Goal: Task Accomplishment & Management: Manage account settings

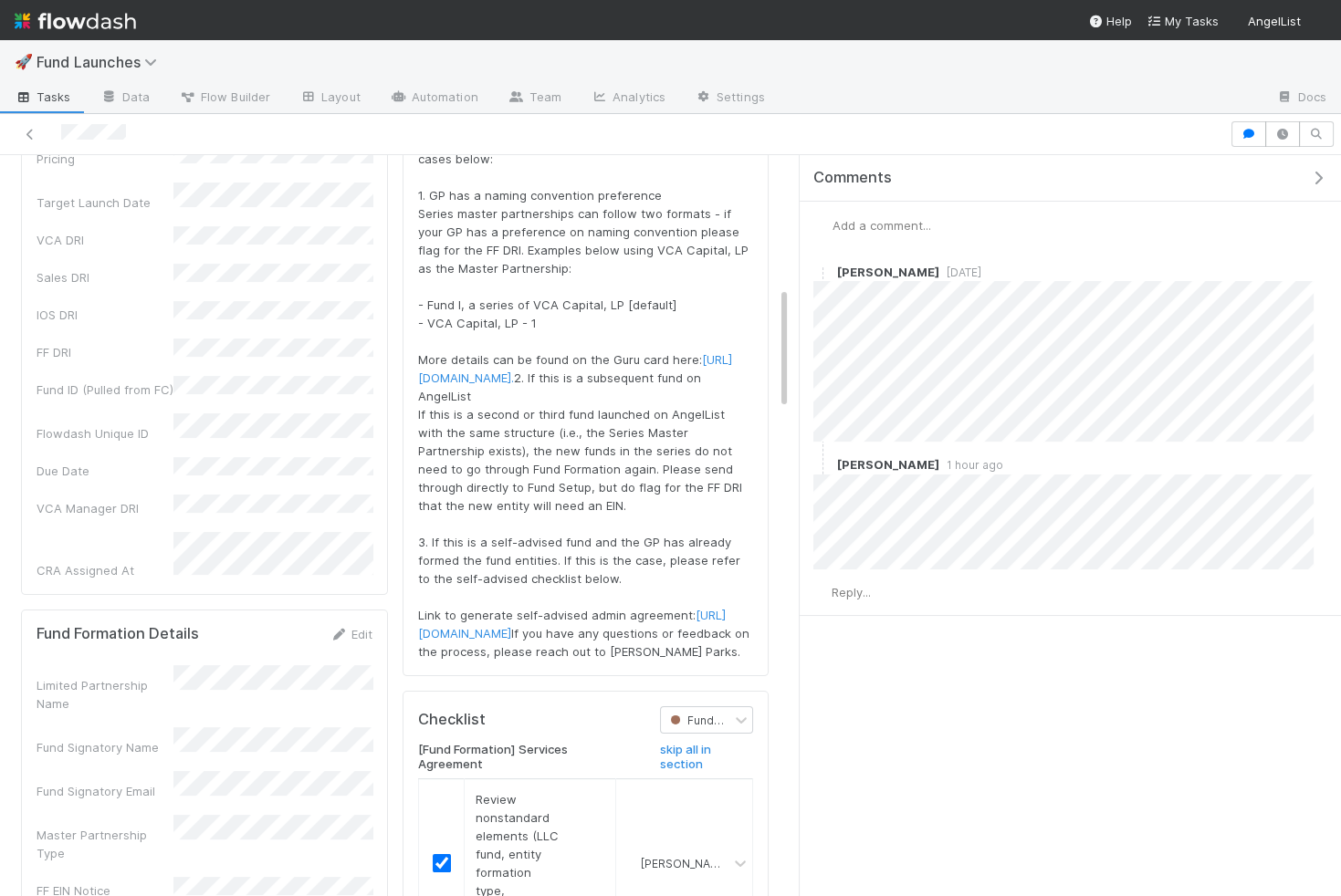
scroll to position [788, 0]
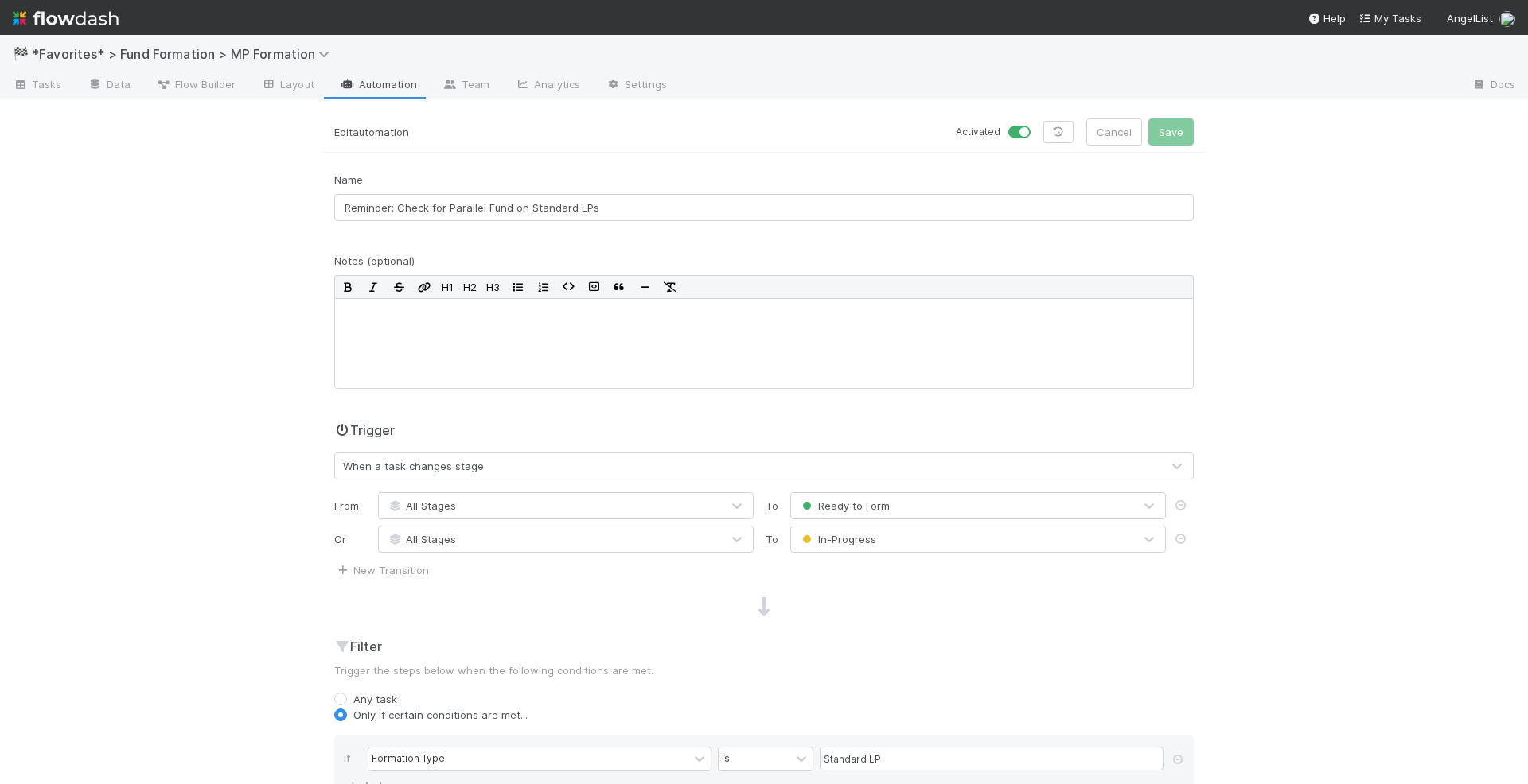
scroll to position [498, 0]
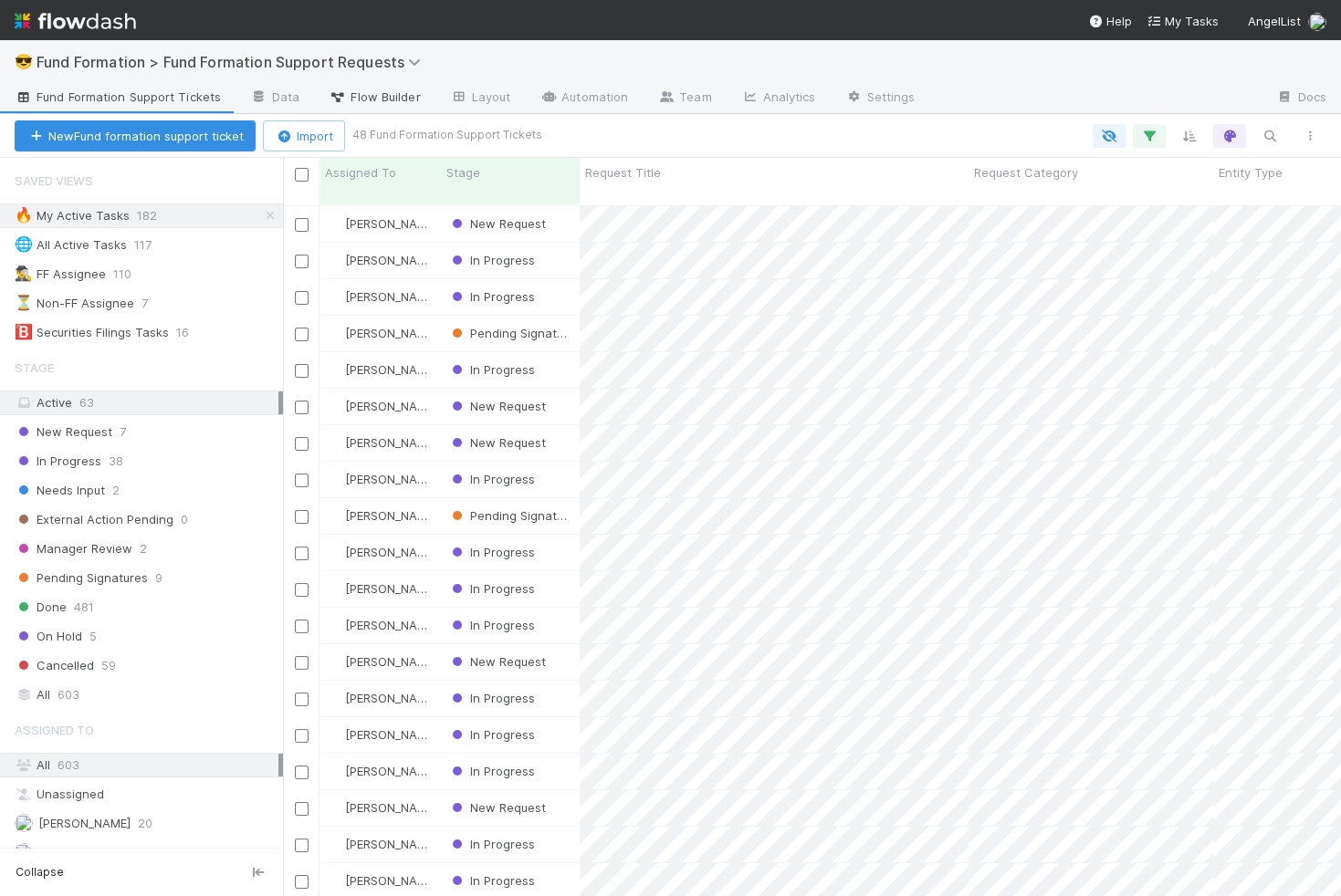
scroll to position [706, 1057]
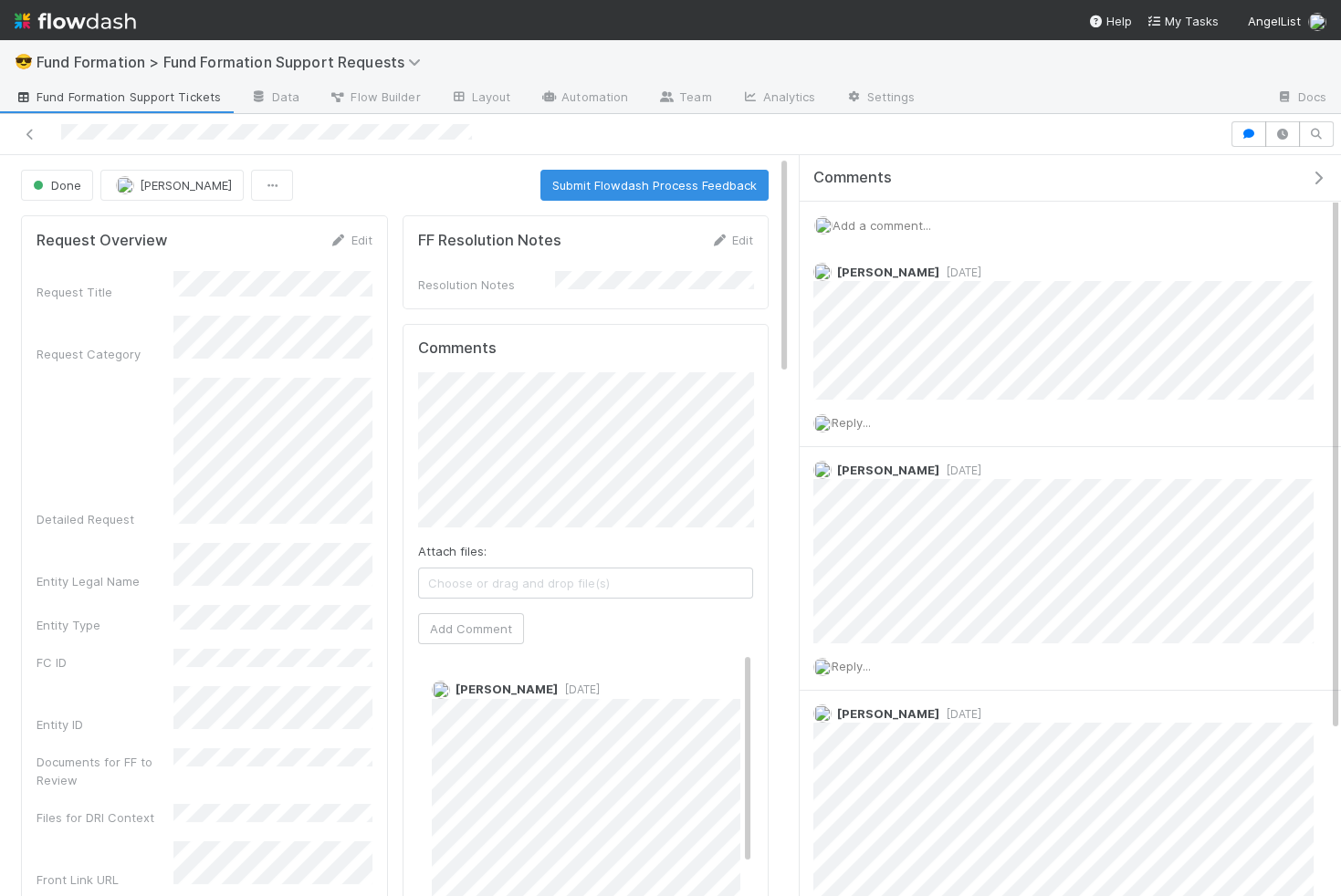
click at [132, 93] on span "Fund Formation Support Tickets" at bounding box center [118, 97] width 207 height 19
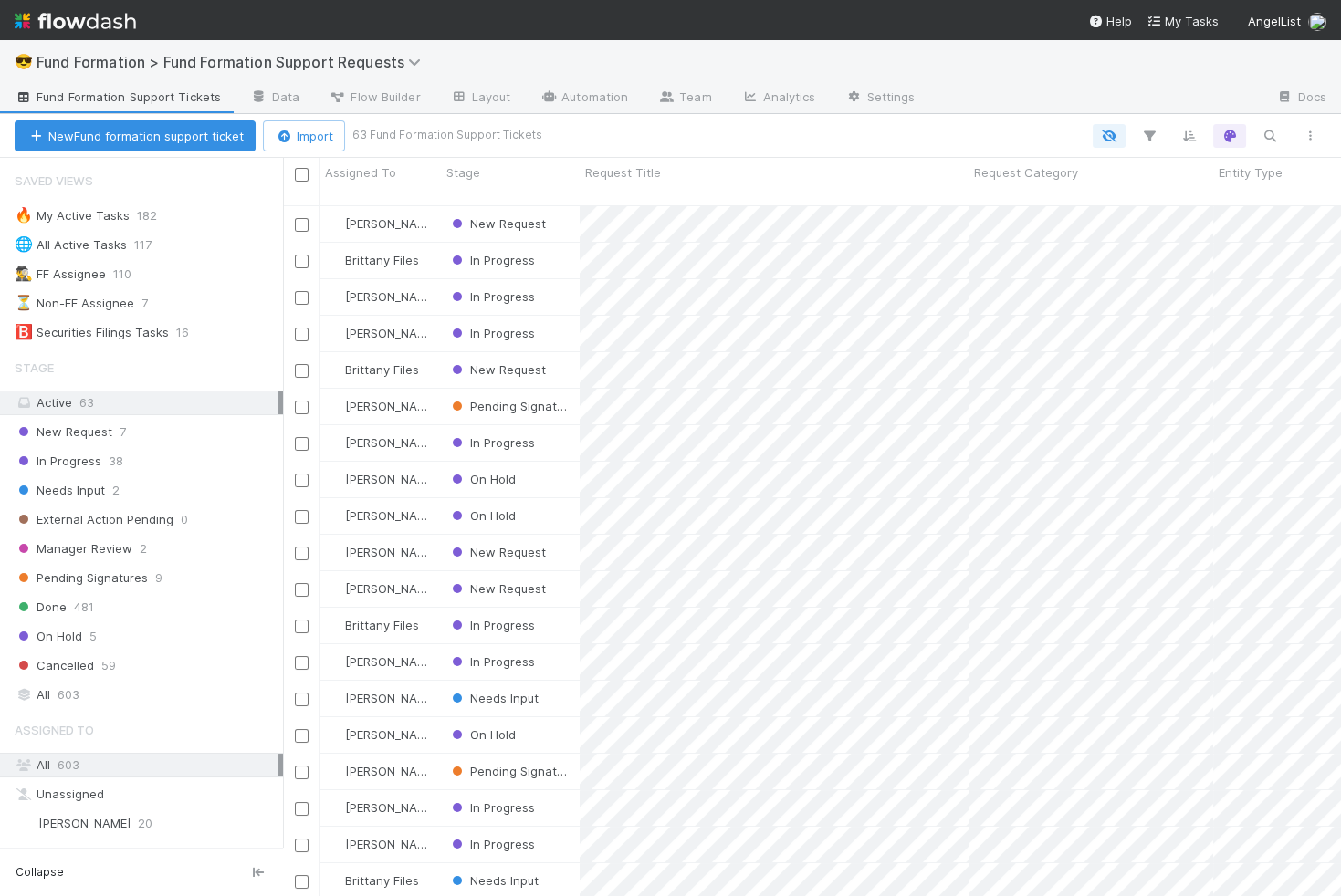
scroll to position [706, 1057]
click at [208, 216] on div "🔥 My Active Tasks 182" at bounding box center [149, 216] width 268 height 23
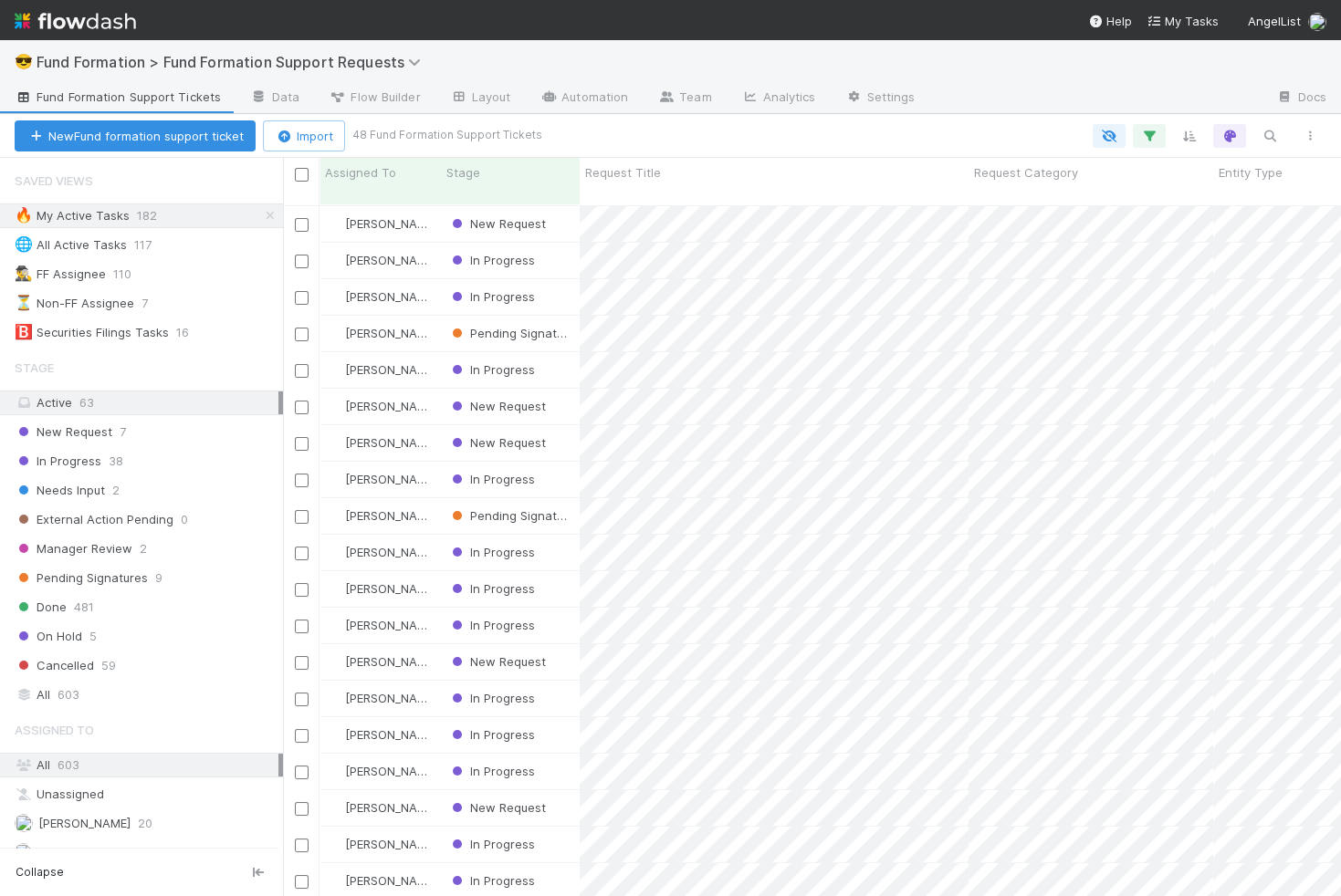
scroll to position [706, 1057]
click at [1149, 134] on icon "button" at bounding box center [1149, 136] width 19 height 17
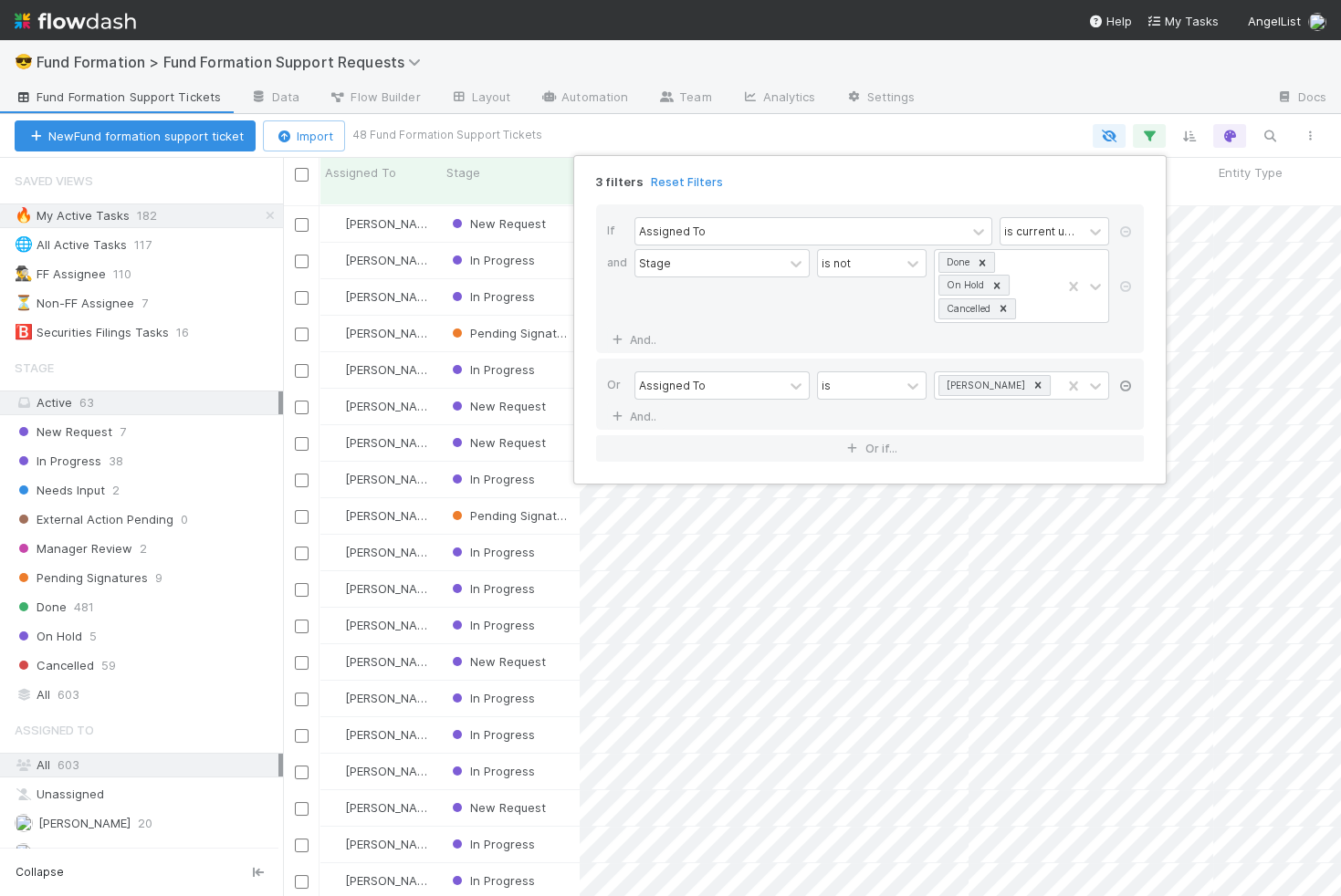
click at [1124, 390] on icon at bounding box center [1126, 386] width 19 height 11
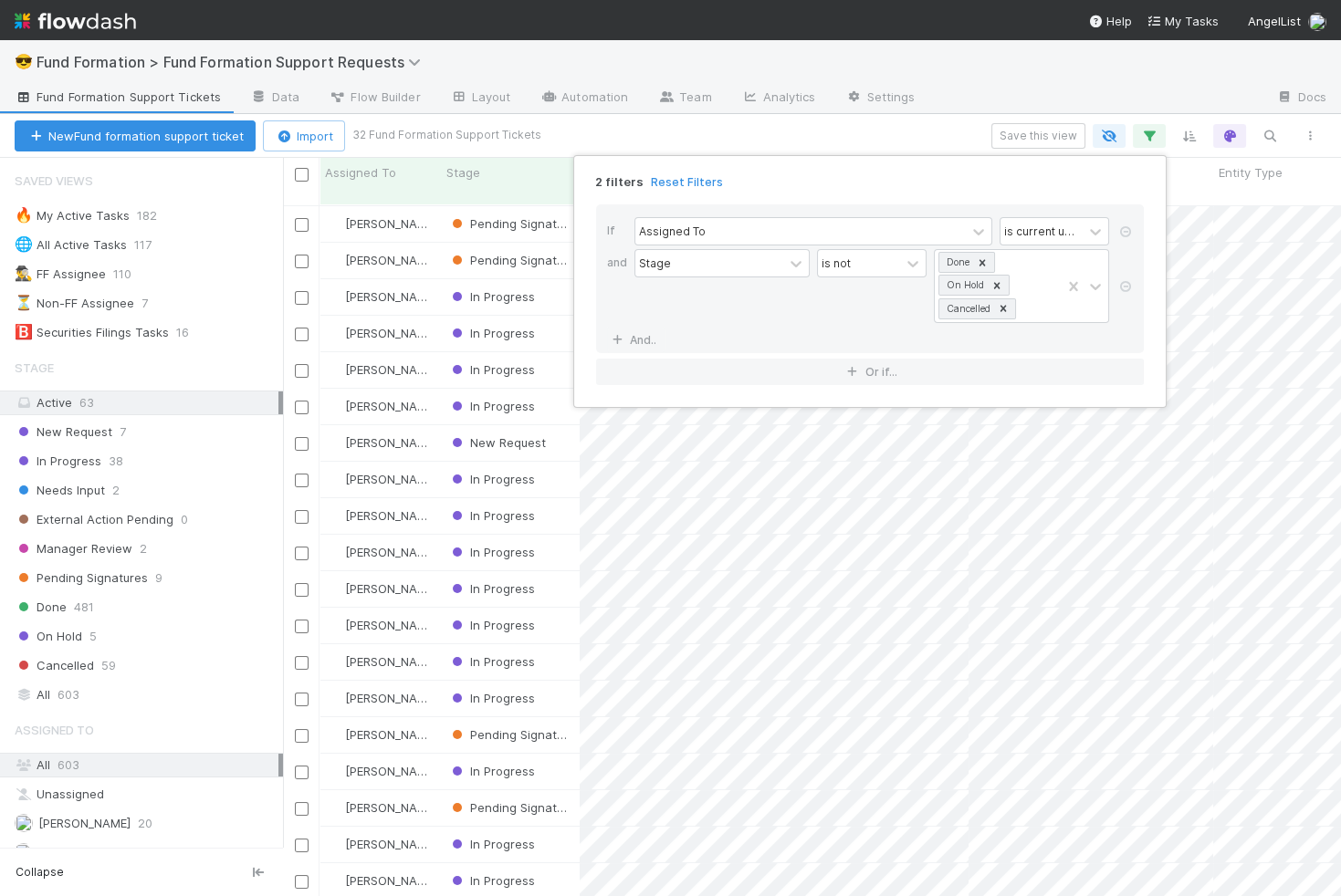
scroll to position [706, 1057]
click at [824, 129] on div "2 filters Reset Filters If Assigned To is current user and Stage is not Done On…" at bounding box center [670, 448] width 1341 height 896
click at [1026, 130] on div "2 filters Reset Filters If Assigned To is current user and Stage is not Done On…" at bounding box center [670, 448] width 1341 height 896
click at [1035, 146] on button "Save this view" at bounding box center [1038, 135] width 94 height 25
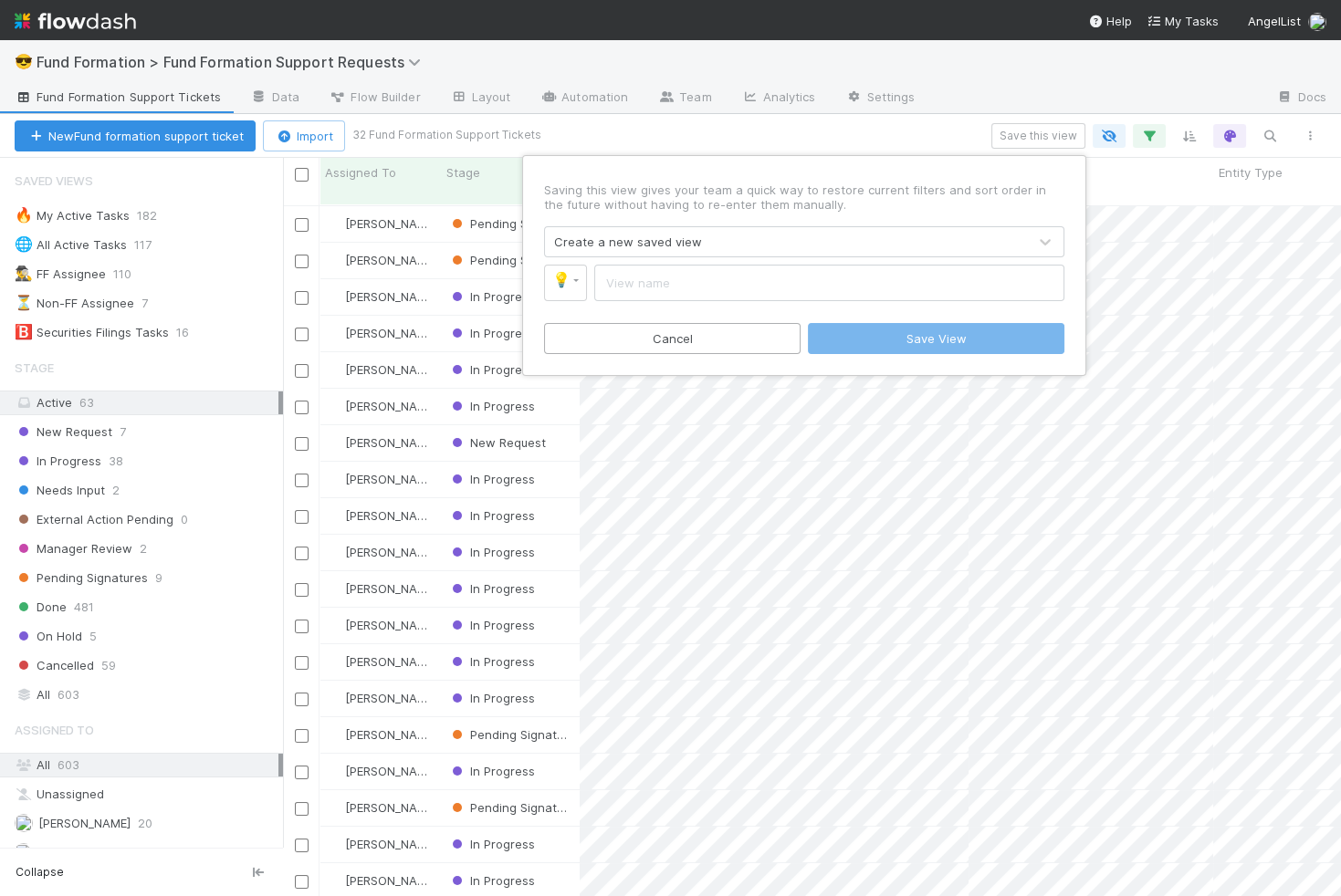
click at [929, 250] on div "Create a new saved view" at bounding box center [786, 241] width 482 height 29
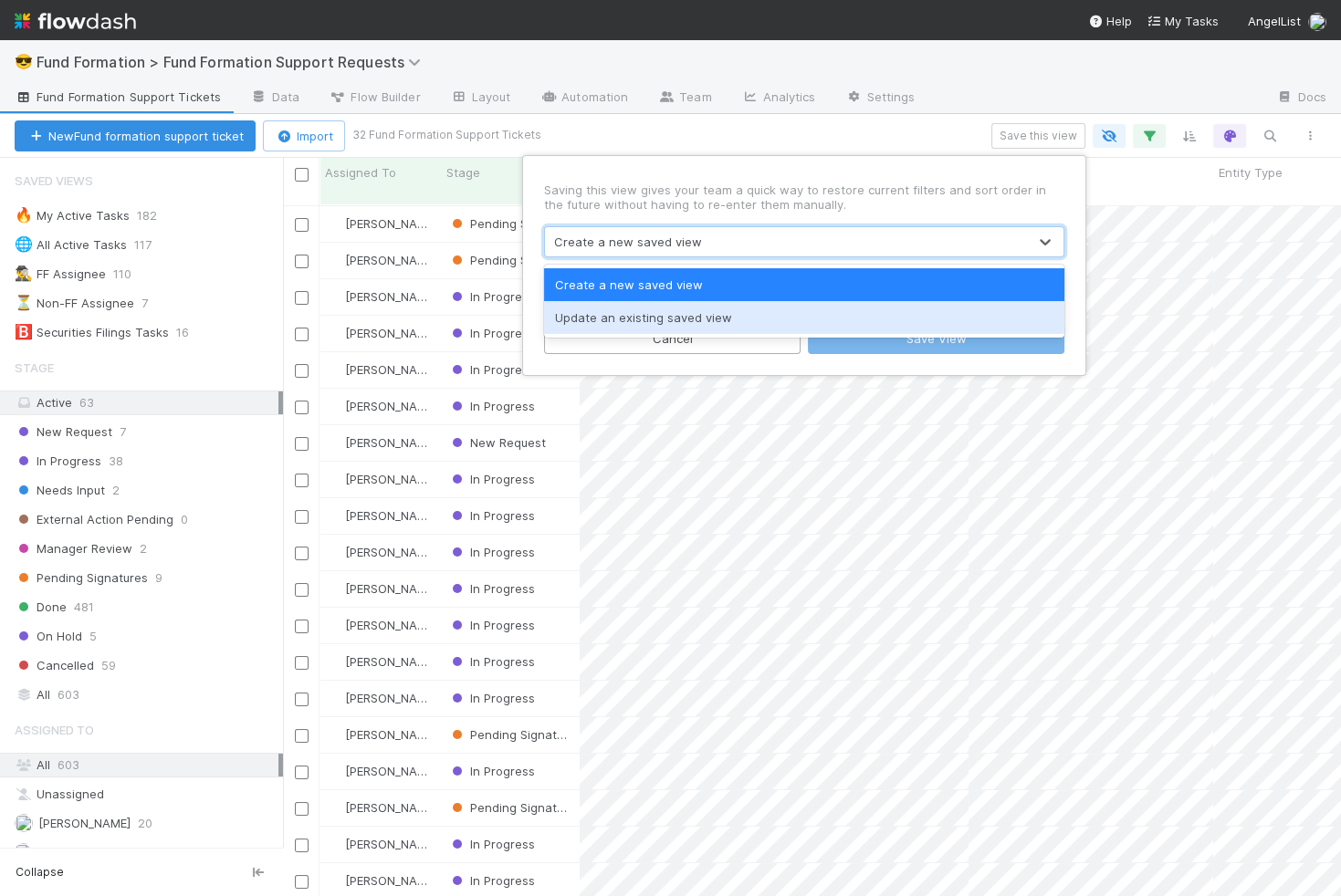
click at [872, 314] on div "Update an existing saved view" at bounding box center [804, 317] width 520 height 33
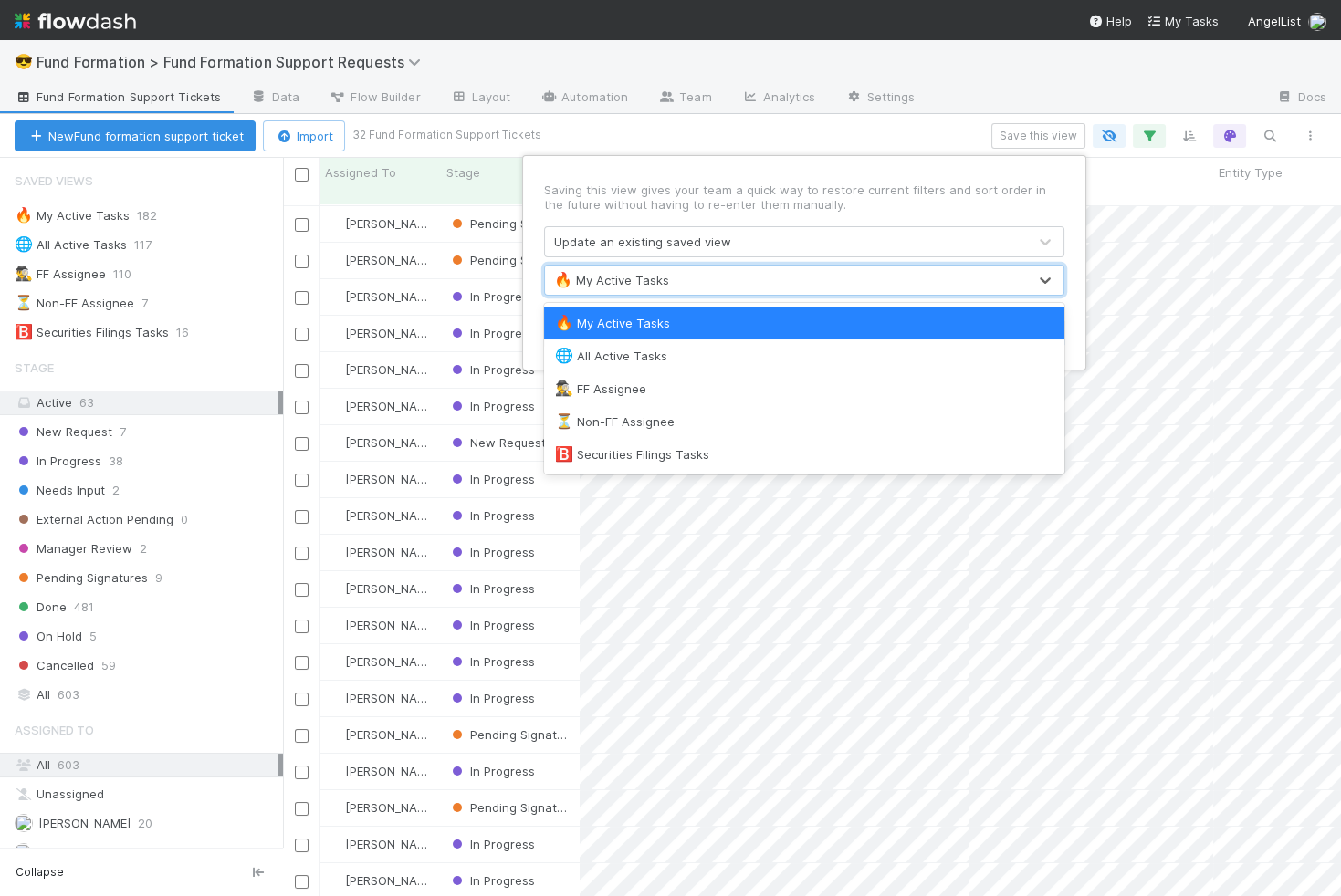
click at [892, 288] on div "🔥 My Active Tasks" at bounding box center [786, 279] width 482 height 29
click at [864, 228] on div "Update an existing saved view" at bounding box center [786, 241] width 482 height 29
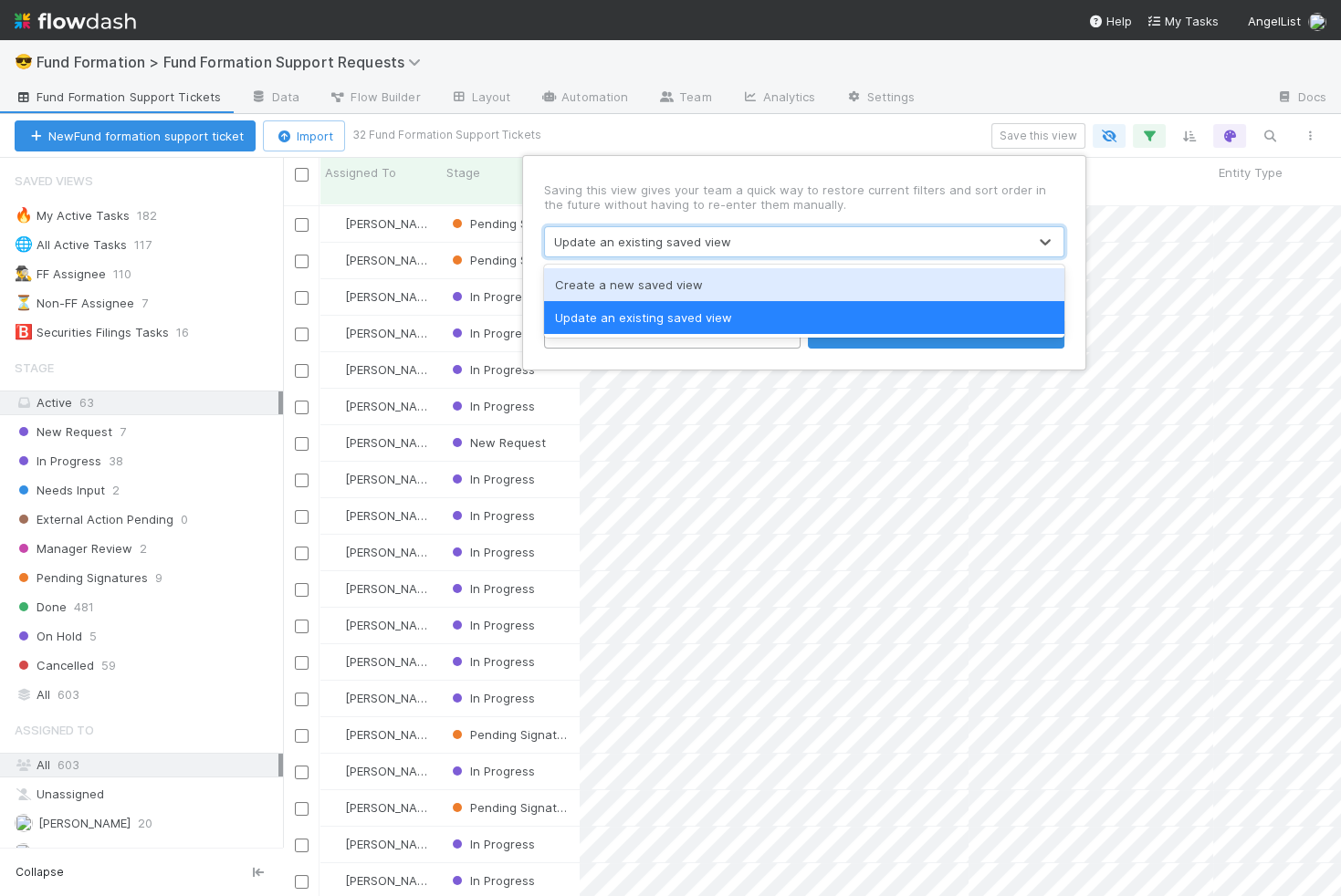
click at [917, 185] on p "Saving this view gives your team a quick way to restore current filters and sor…" at bounding box center [804, 196] width 520 height 29
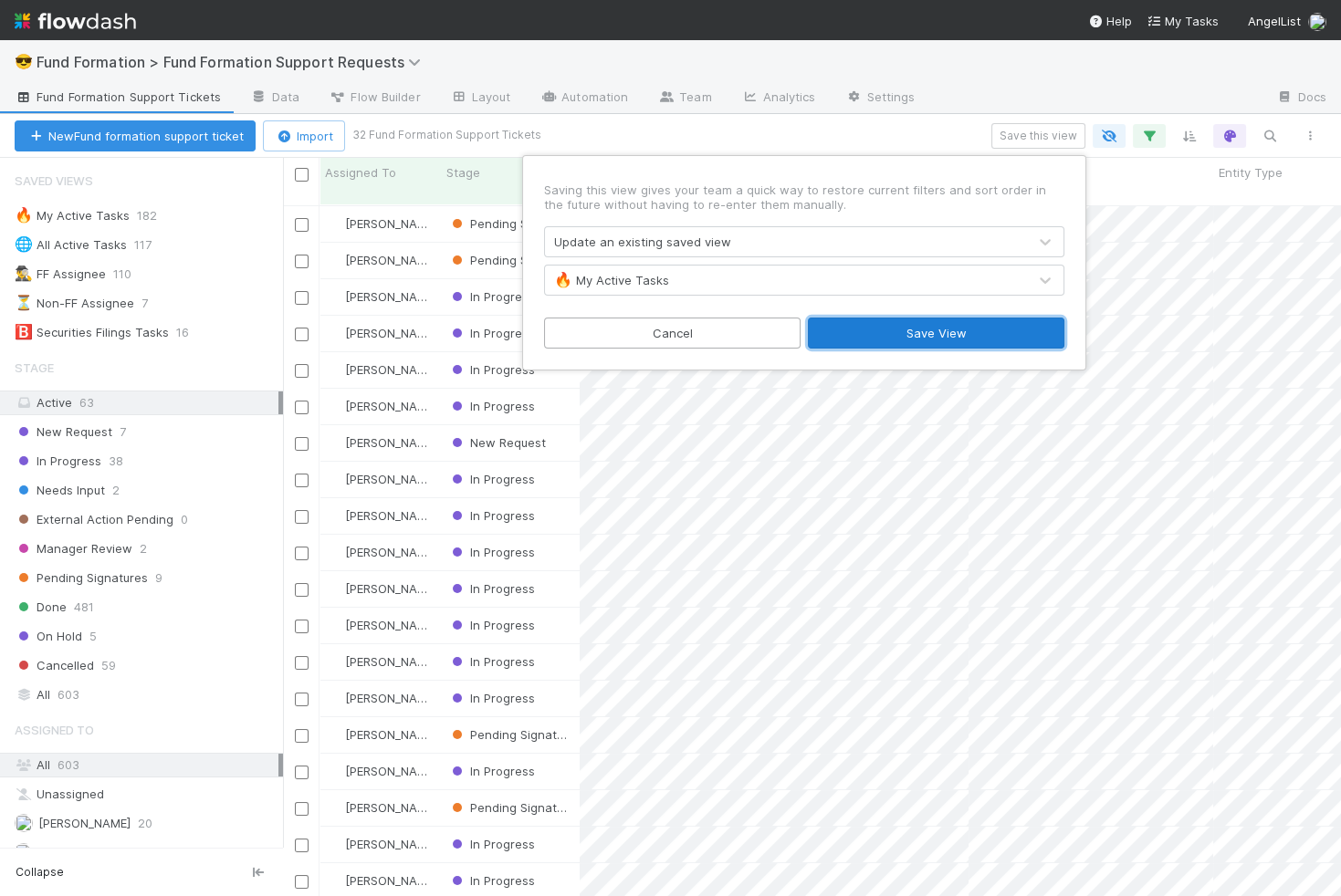
click at [941, 337] on button "Save View" at bounding box center [936, 332] width 257 height 31
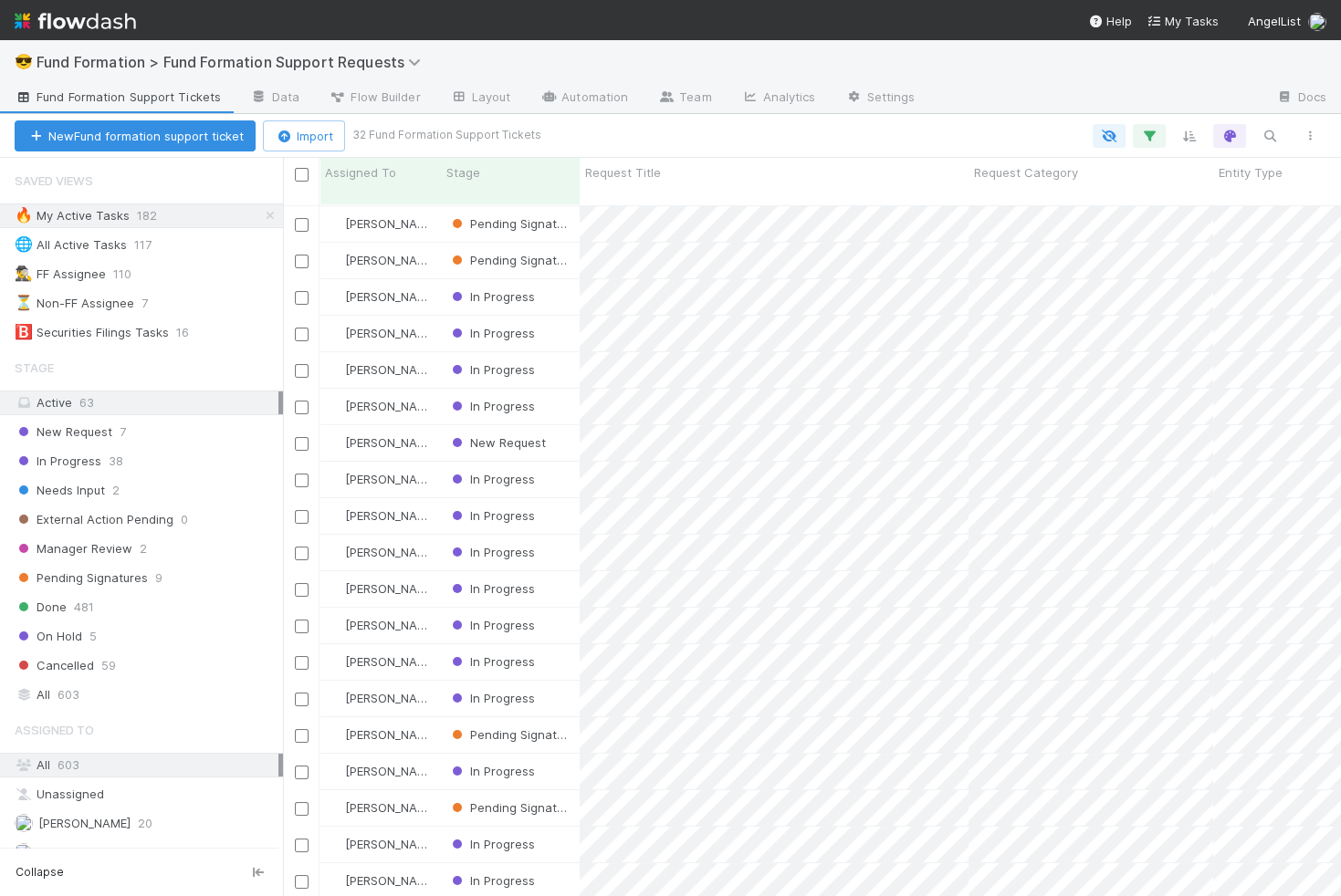
scroll to position [461, 0]
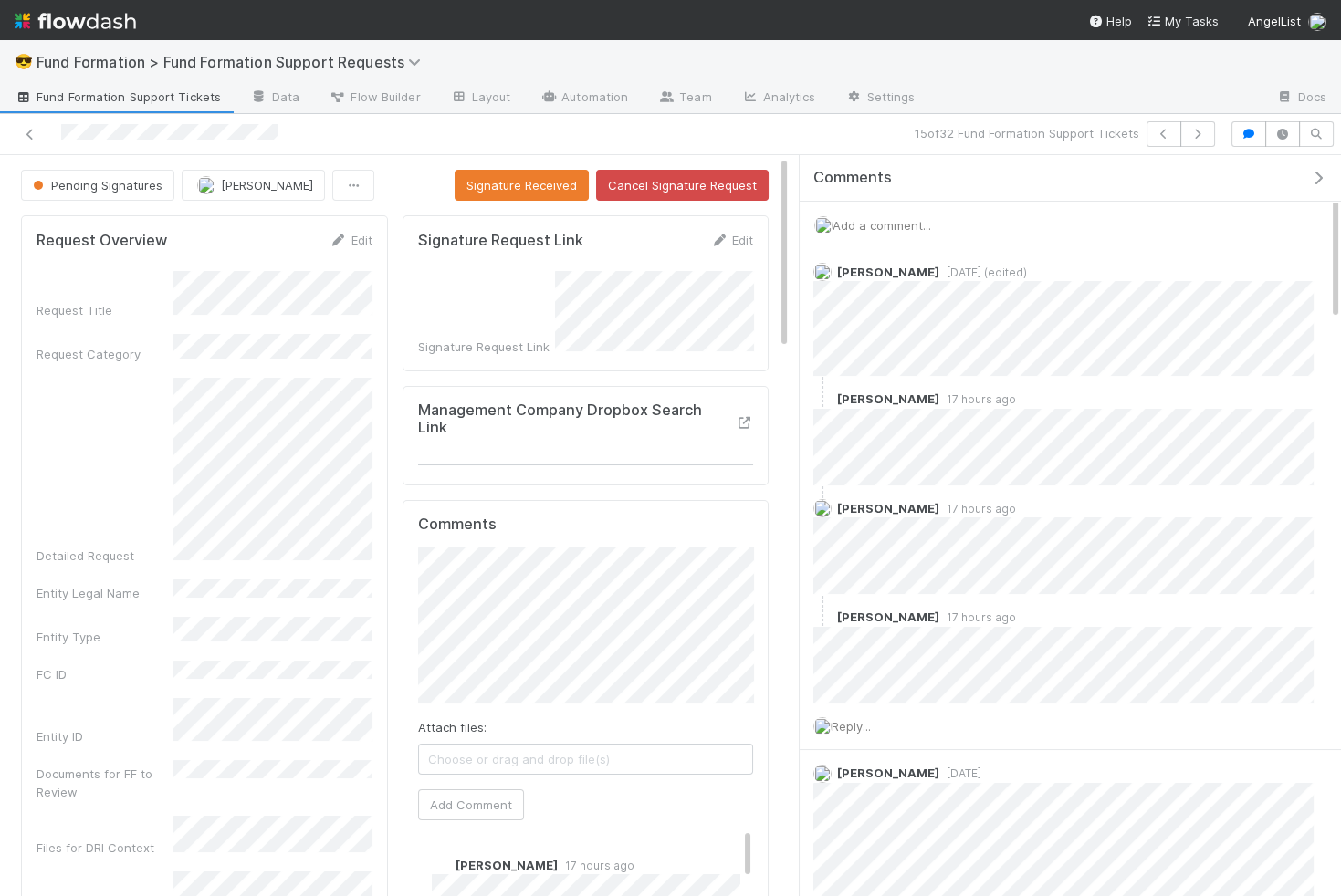
click at [892, 222] on span "Add a comment..." at bounding box center [882, 225] width 99 height 15
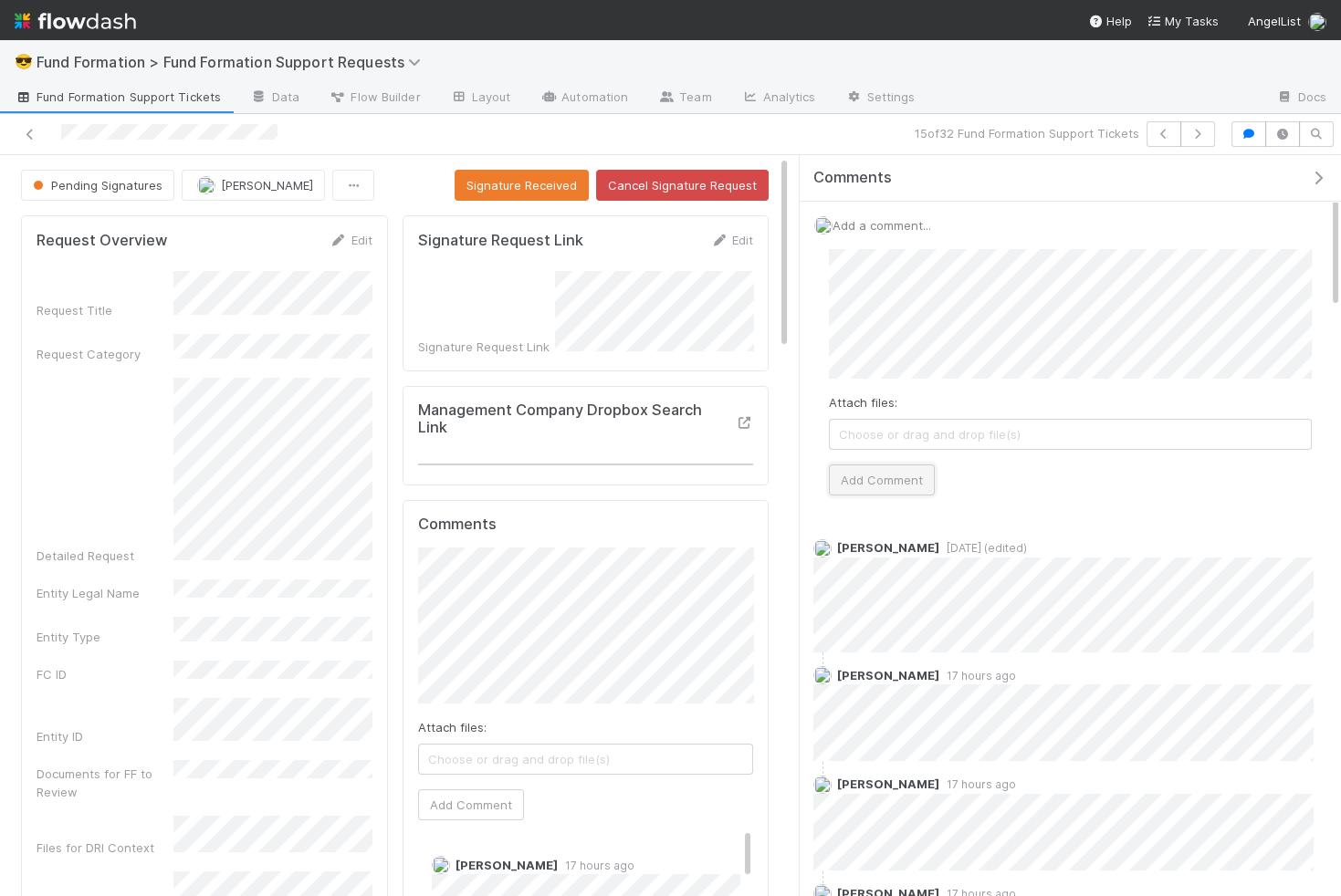
click at [894, 479] on button "Add Comment" at bounding box center [882, 479] width 106 height 31
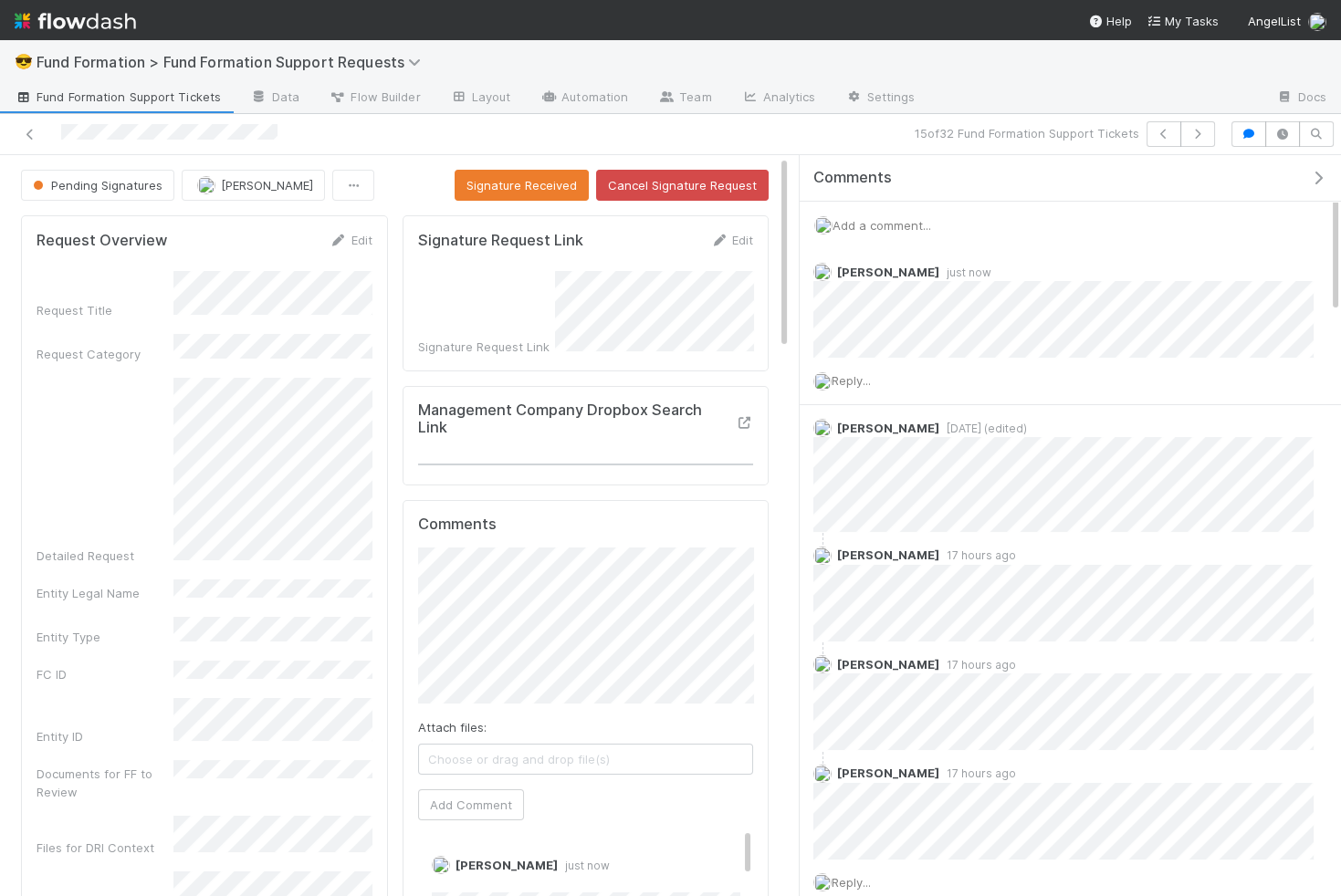
click at [426, 179] on div "Pending Signatures Rick Segers Signature Received Cancel Signature Request" at bounding box center [395, 184] width 747 height 31
click at [1199, 126] on button "button" at bounding box center [1197, 133] width 34 height 25
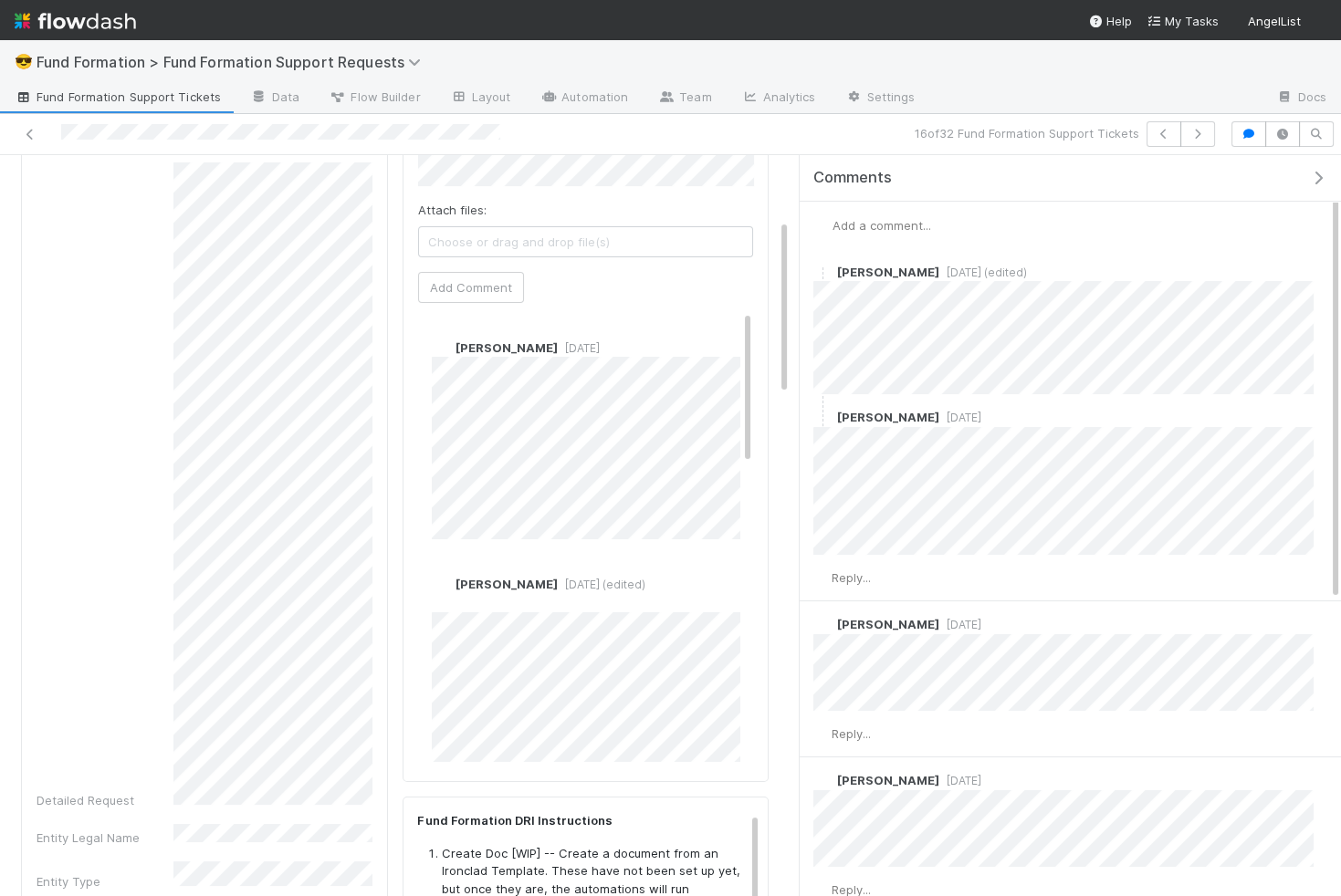
click at [905, 218] on span "Add a comment..." at bounding box center [882, 225] width 99 height 15
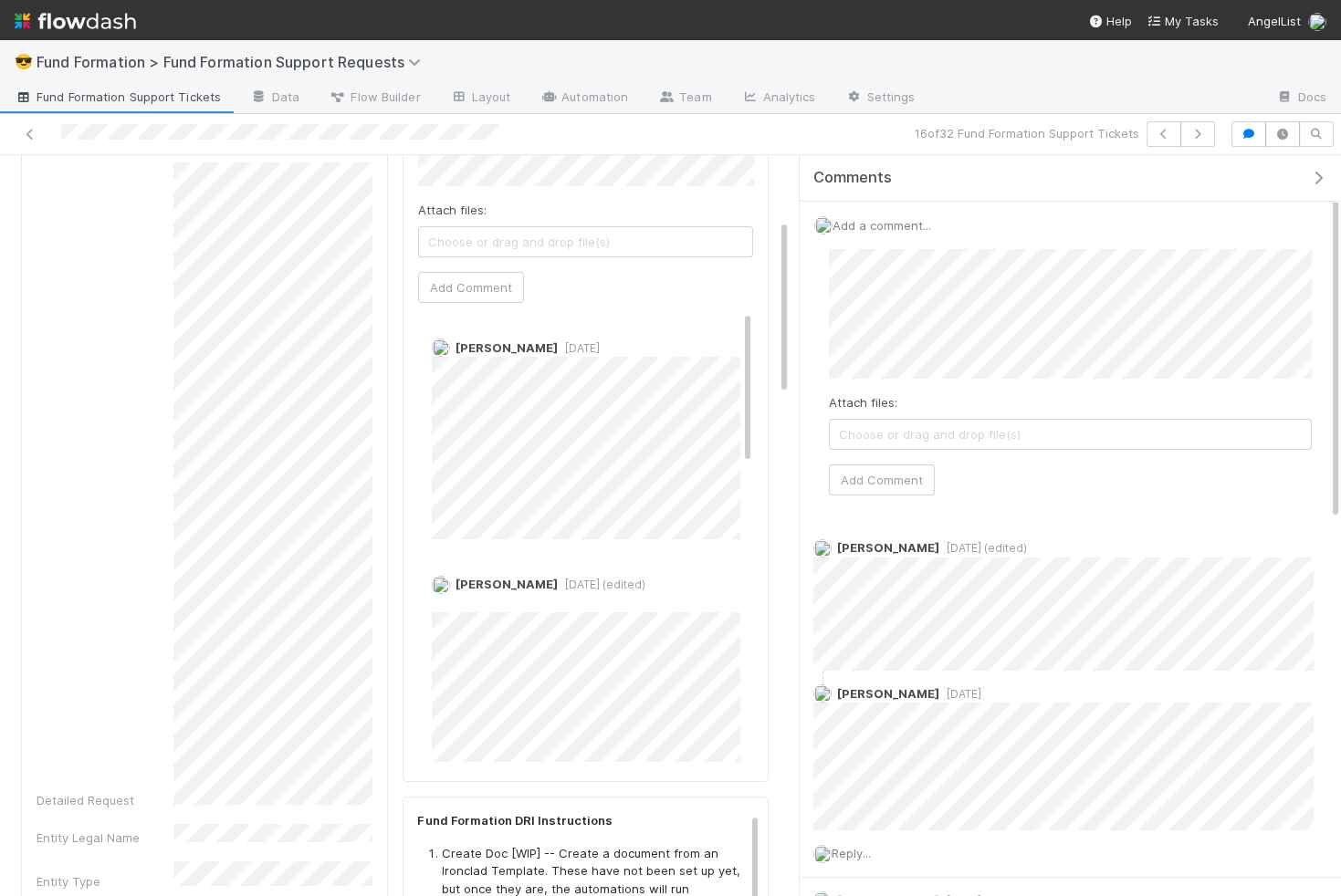
click at [913, 492] on div "Attach files: Choose or drag and drop file(s) Add Comment" at bounding box center [1070, 372] width 512 height 276
click at [913, 484] on button "Add Comment" at bounding box center [882, 479] width 106 height 31
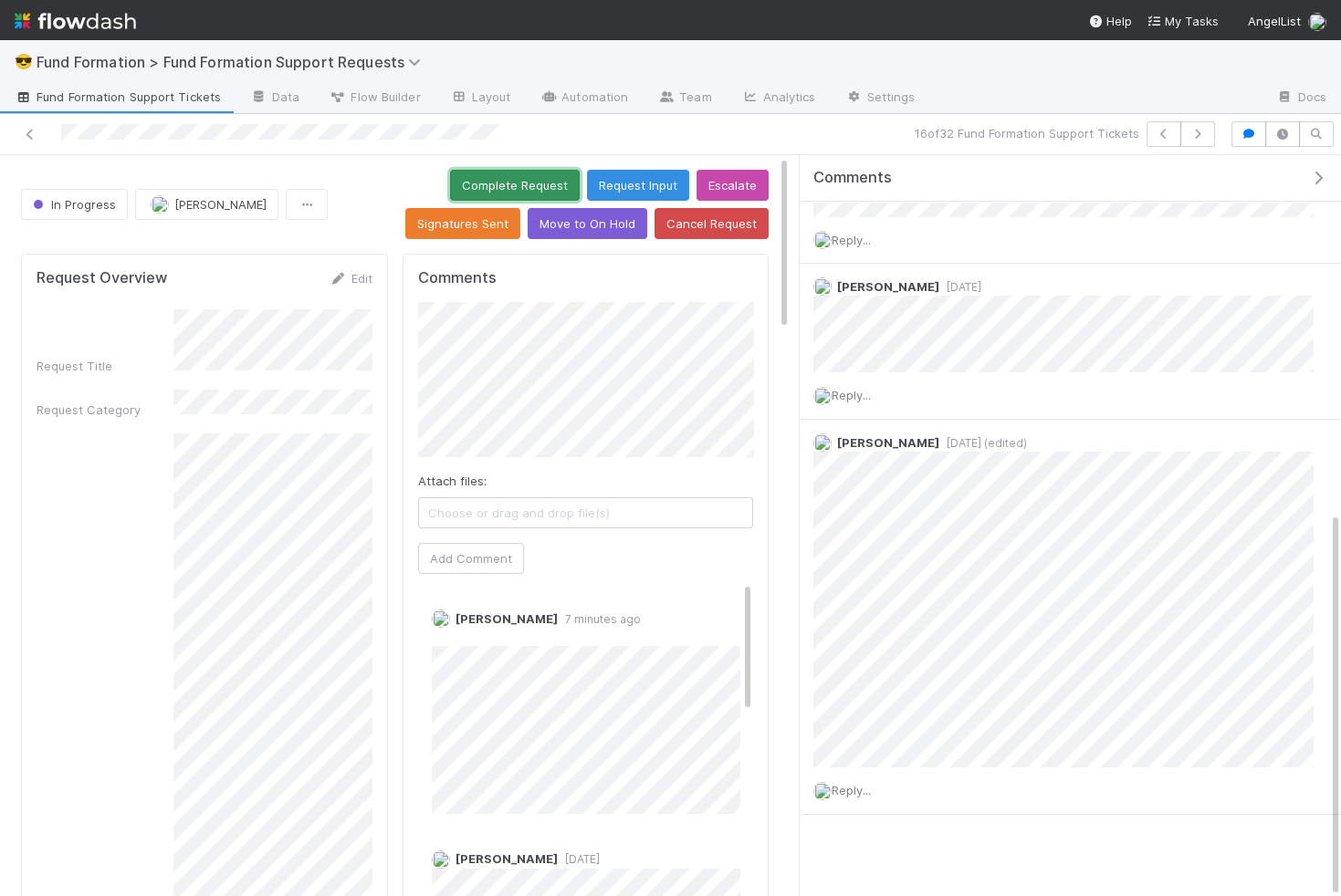
click at [450, 189] on button "Complete Request" at bounding box center [515, 184] width 129 height 31
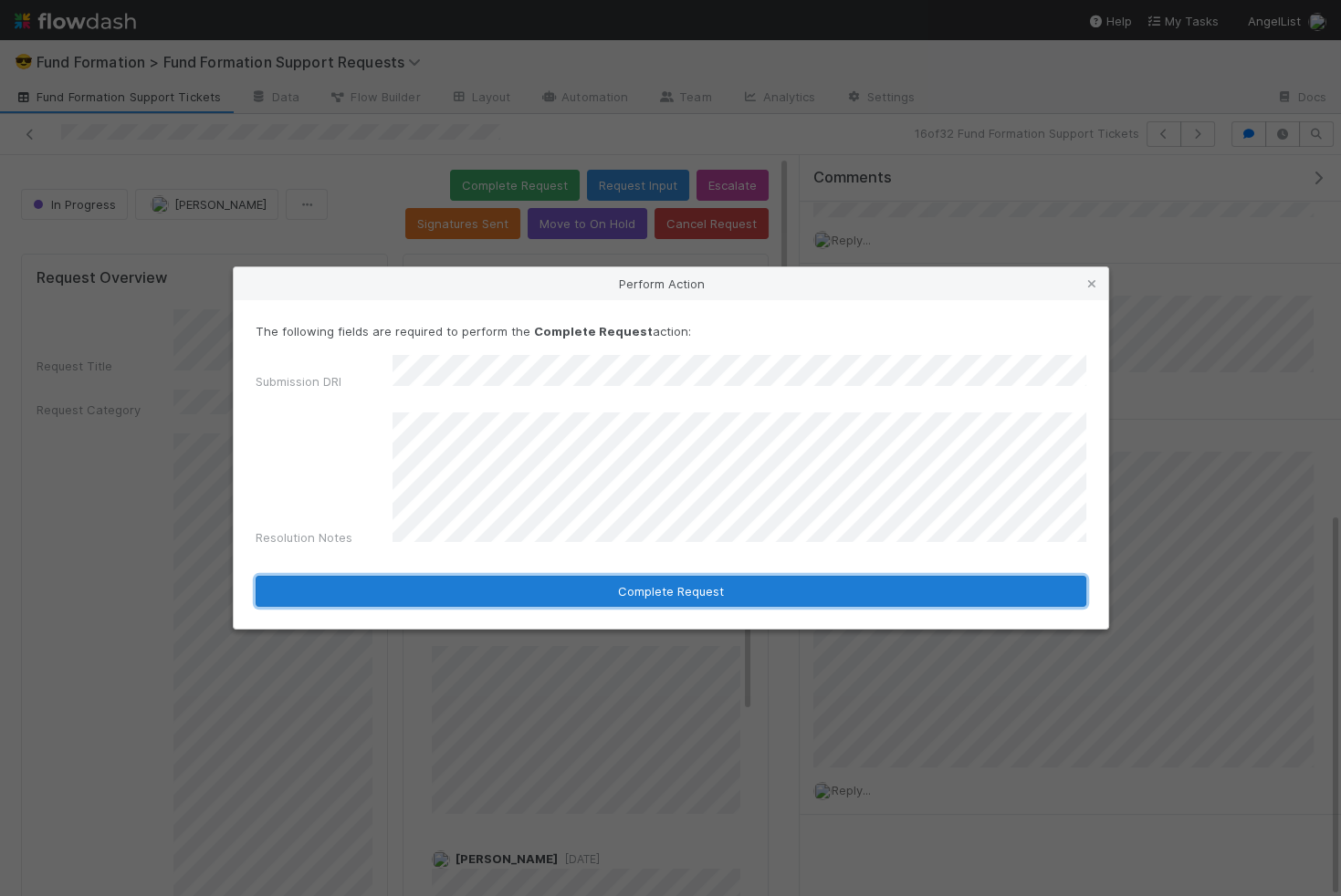
click at [850, 576] on button "Complete Request" at bounding box center [671, 591] width 831 height 31
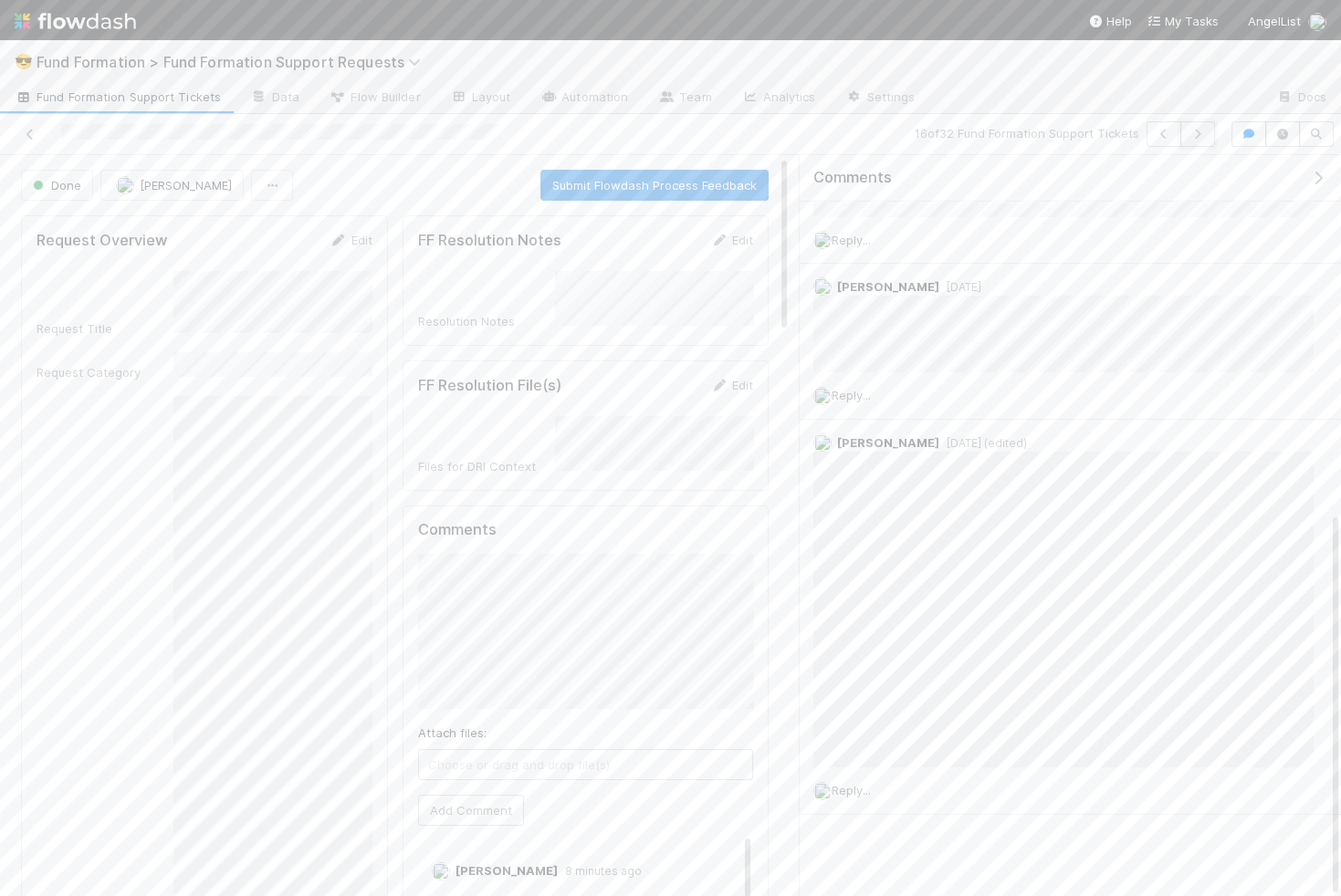
click at [1207, 138] on icon "button" at bounding box center [1198, 134] width 19 height 11
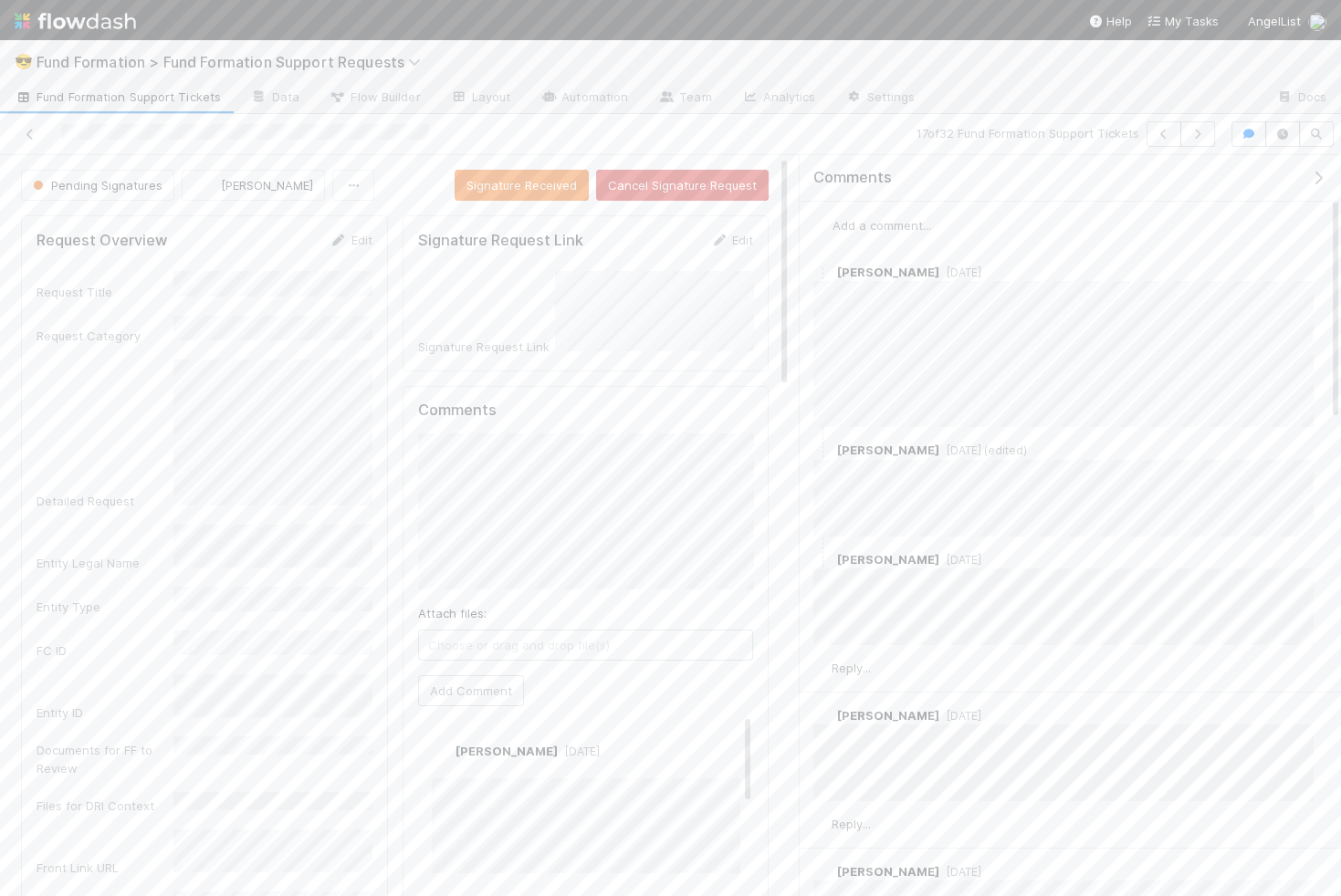
click at [922, 221] on span "Add a comment..." at bounding box center [882, 225] width 99 height 15
click at [916, 470] on button "Add Comment" at bounding box center [882, 479] width 106 height 31
click at [1213, 127] on button "button" at bounding box center [1197, 133] width 34 height 25
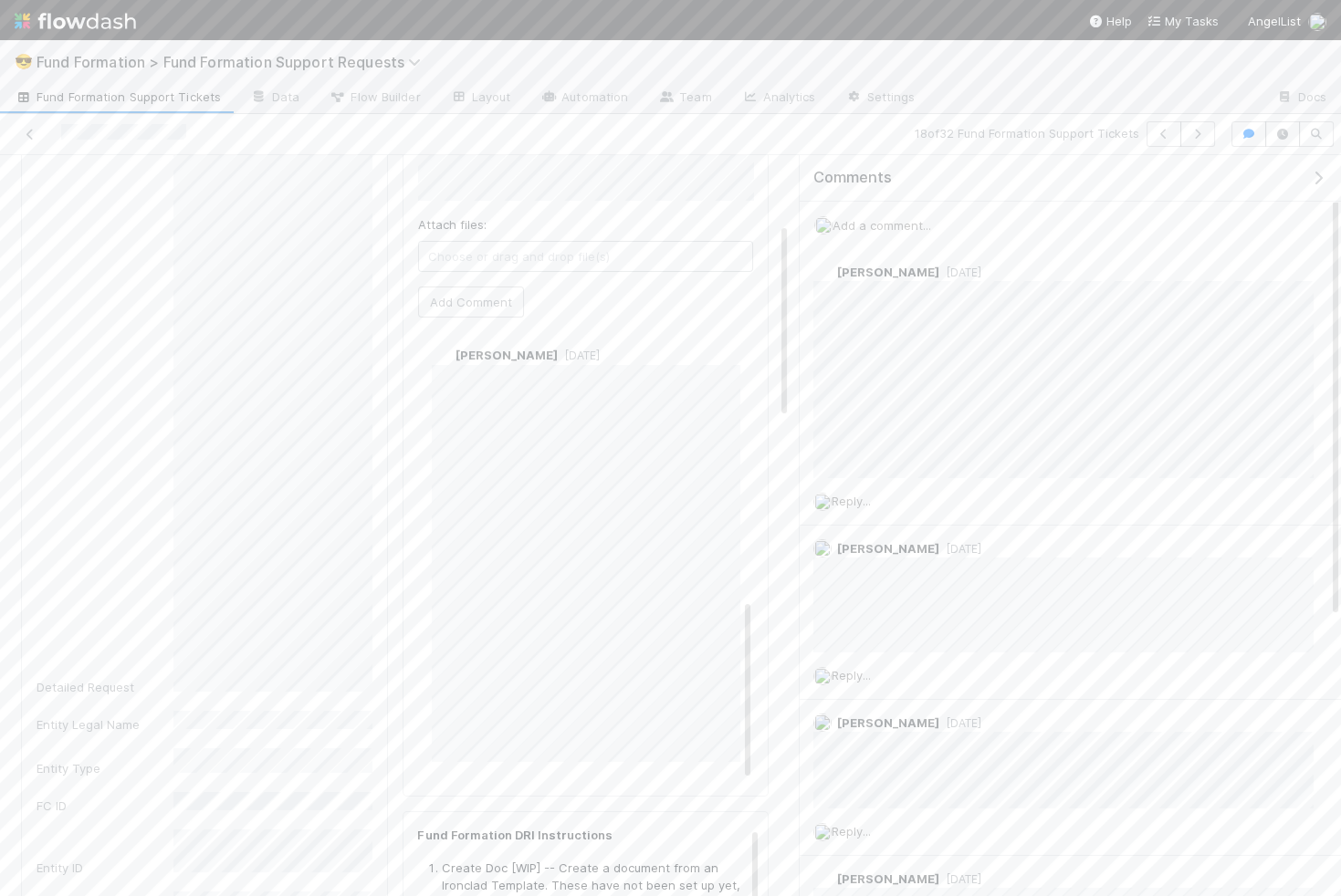
scroll to position [253, 0]
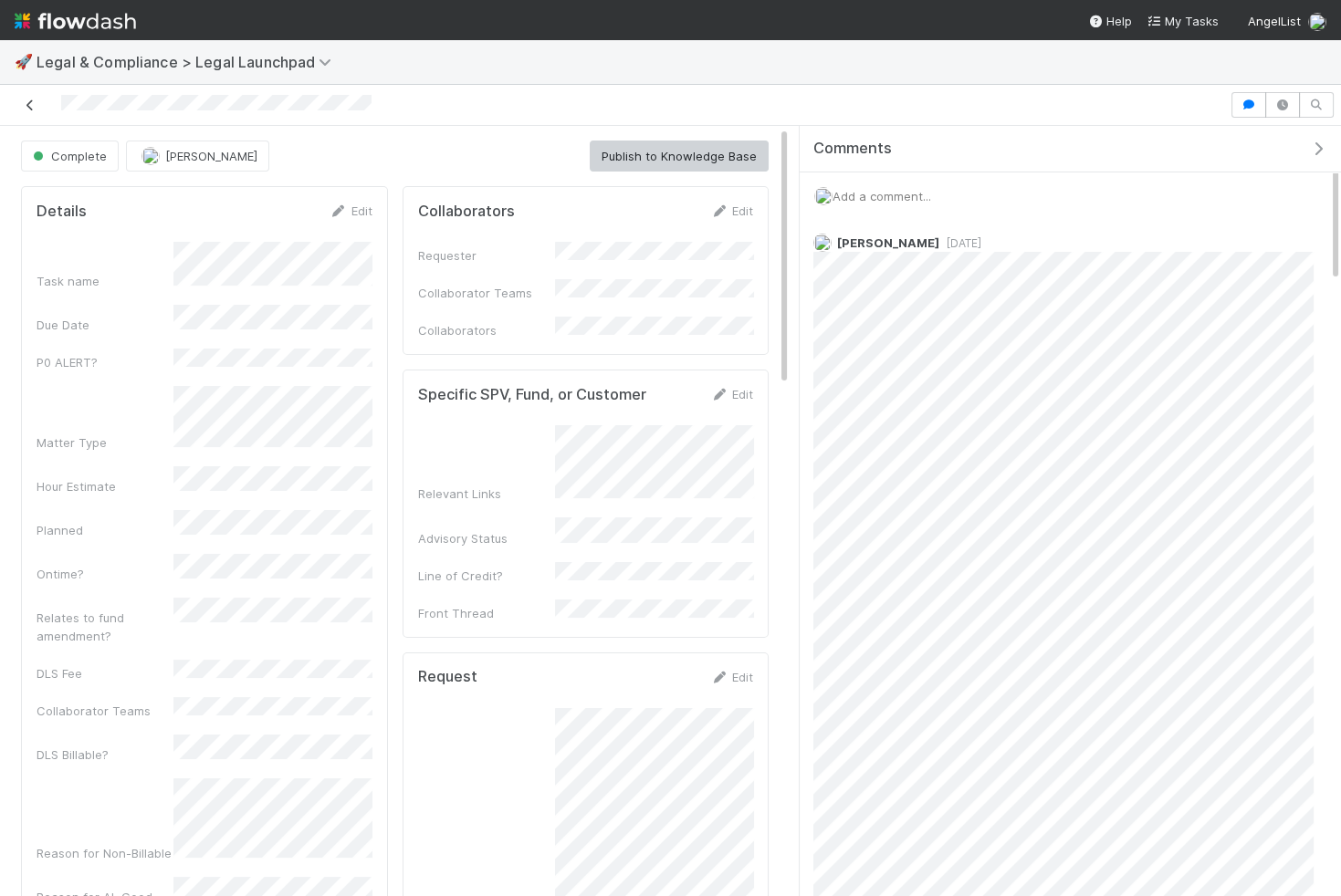
click at [34, 100] on icon at bounding box center [31, 105] width 19 height 12
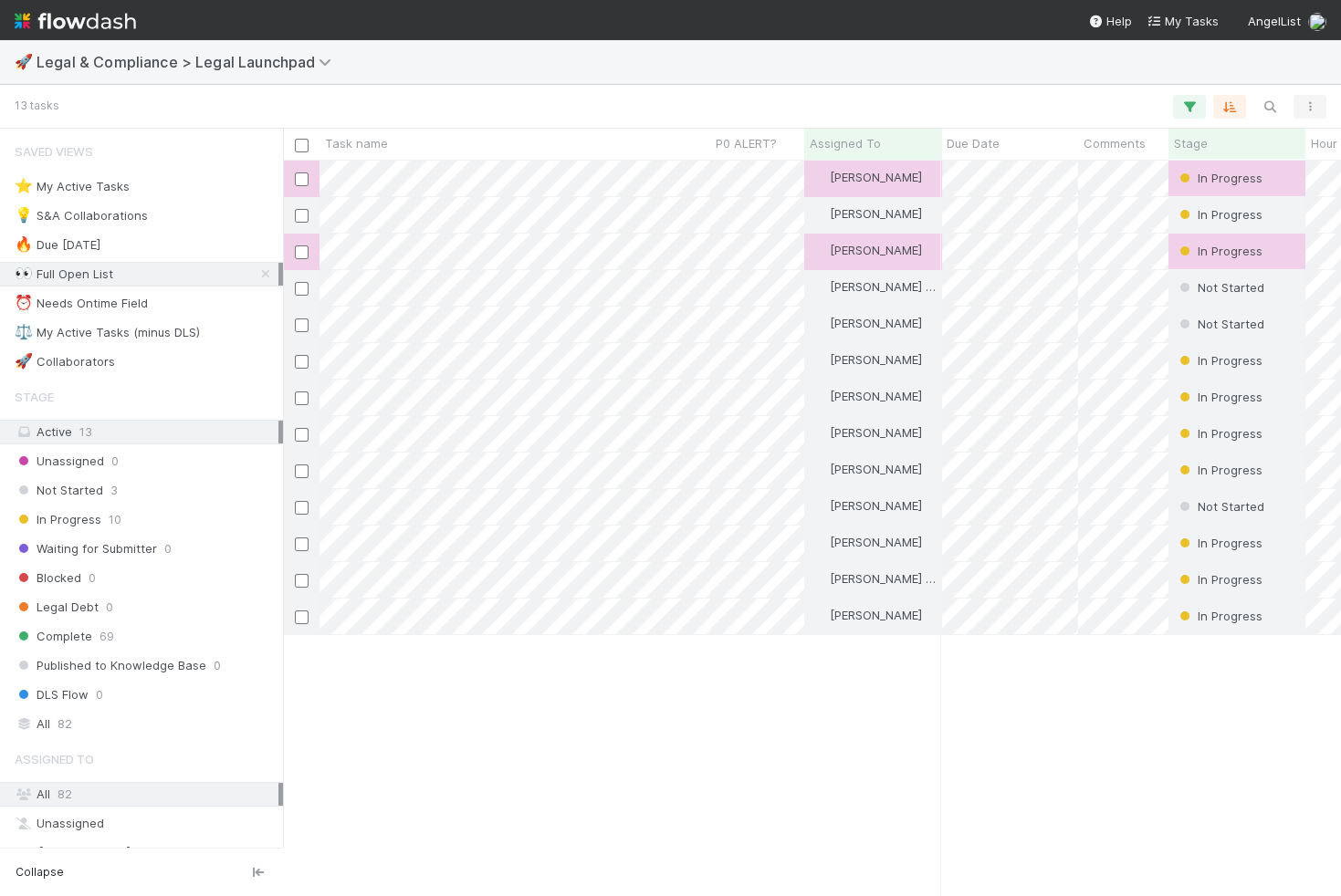
scroll to position [737, 1057]
click at [1275, 114] on button "button" at bounding box center [1269, 107] width 33 height 24
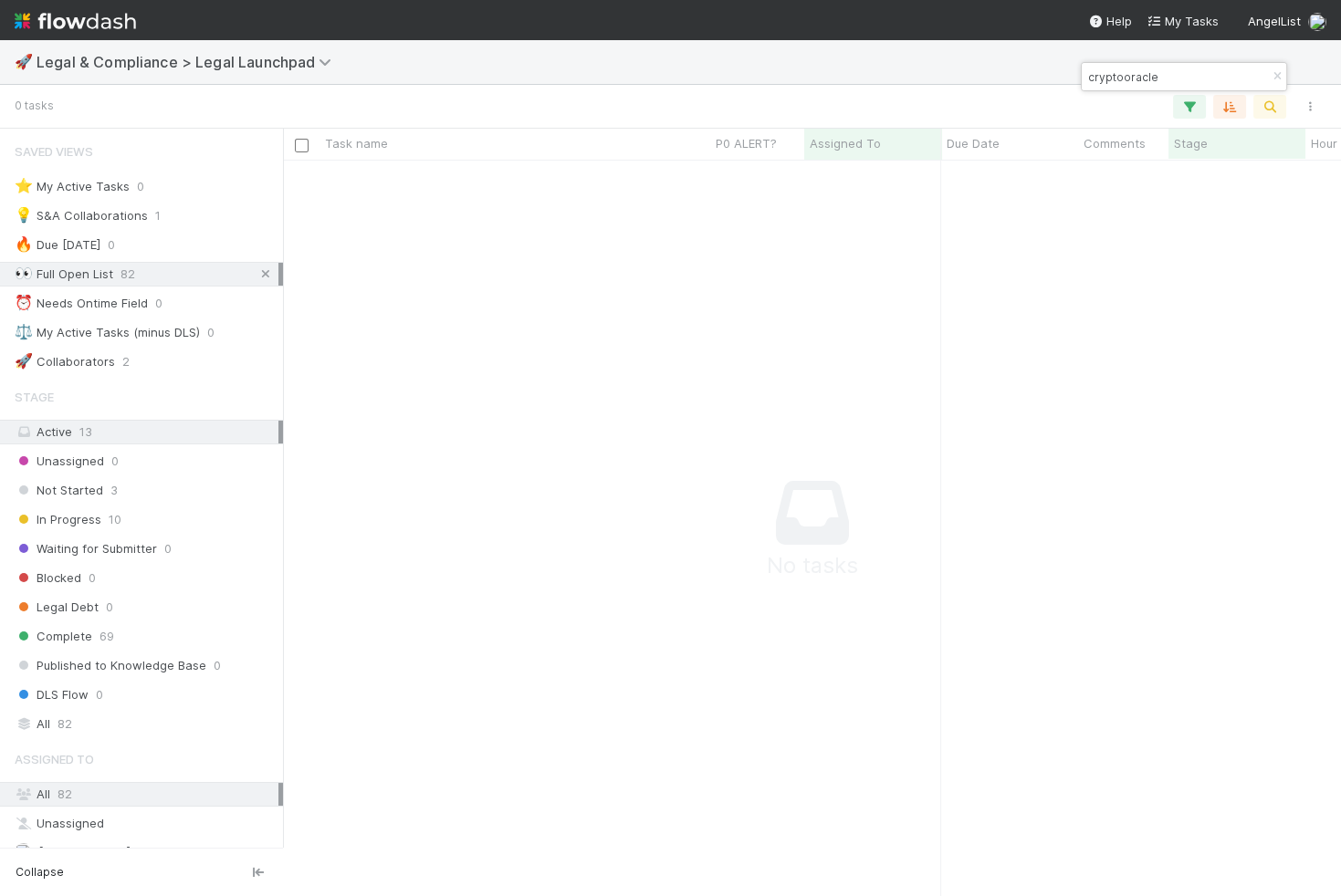
type input "cryptooracle"
click at [272, 268] on icon at bounding box center [266, 274] width 19 height 12
click at [235, 713] on div "All 82" at bounding box center [147, 724] width 264 height 23
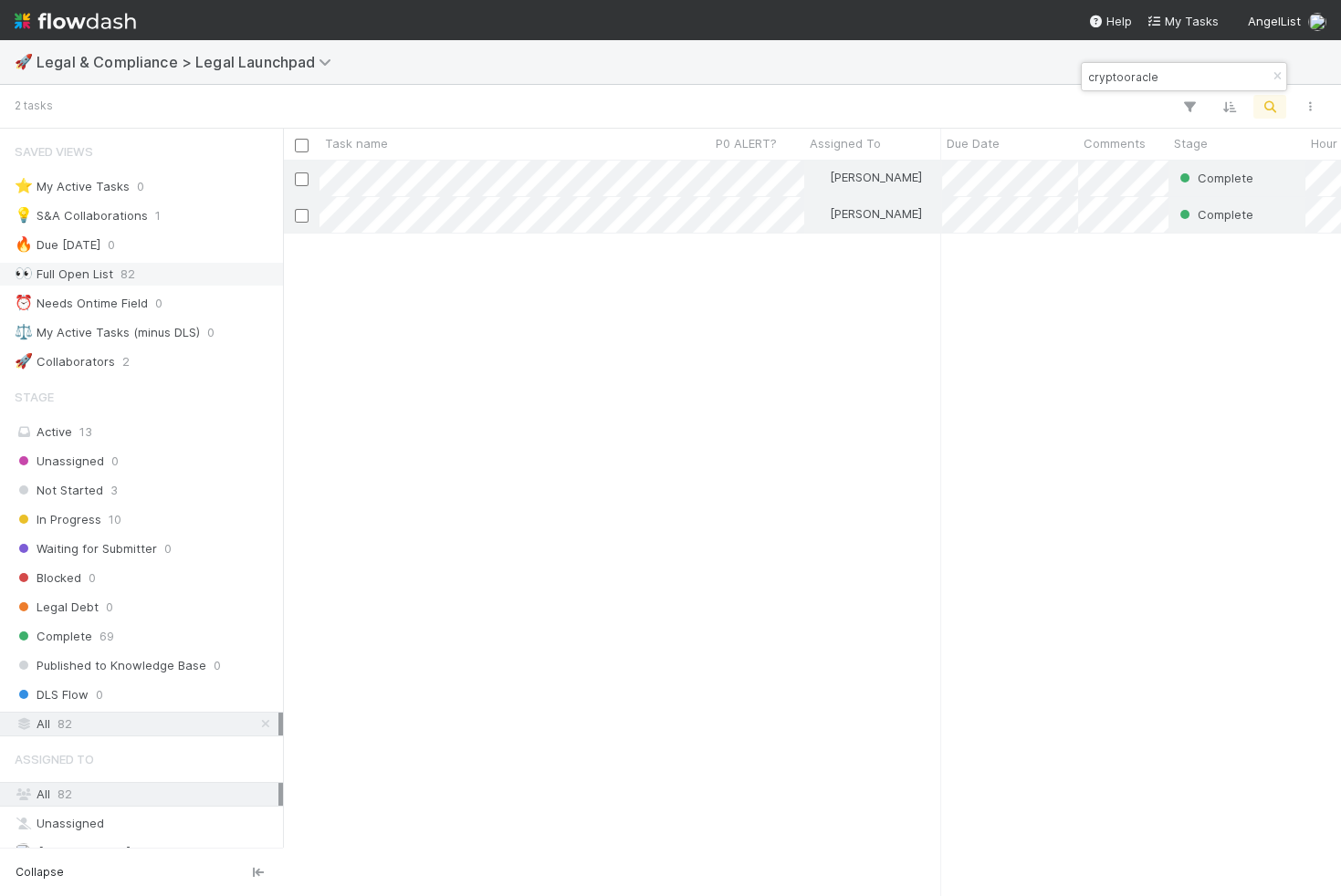
scroll to position [737, 1057]
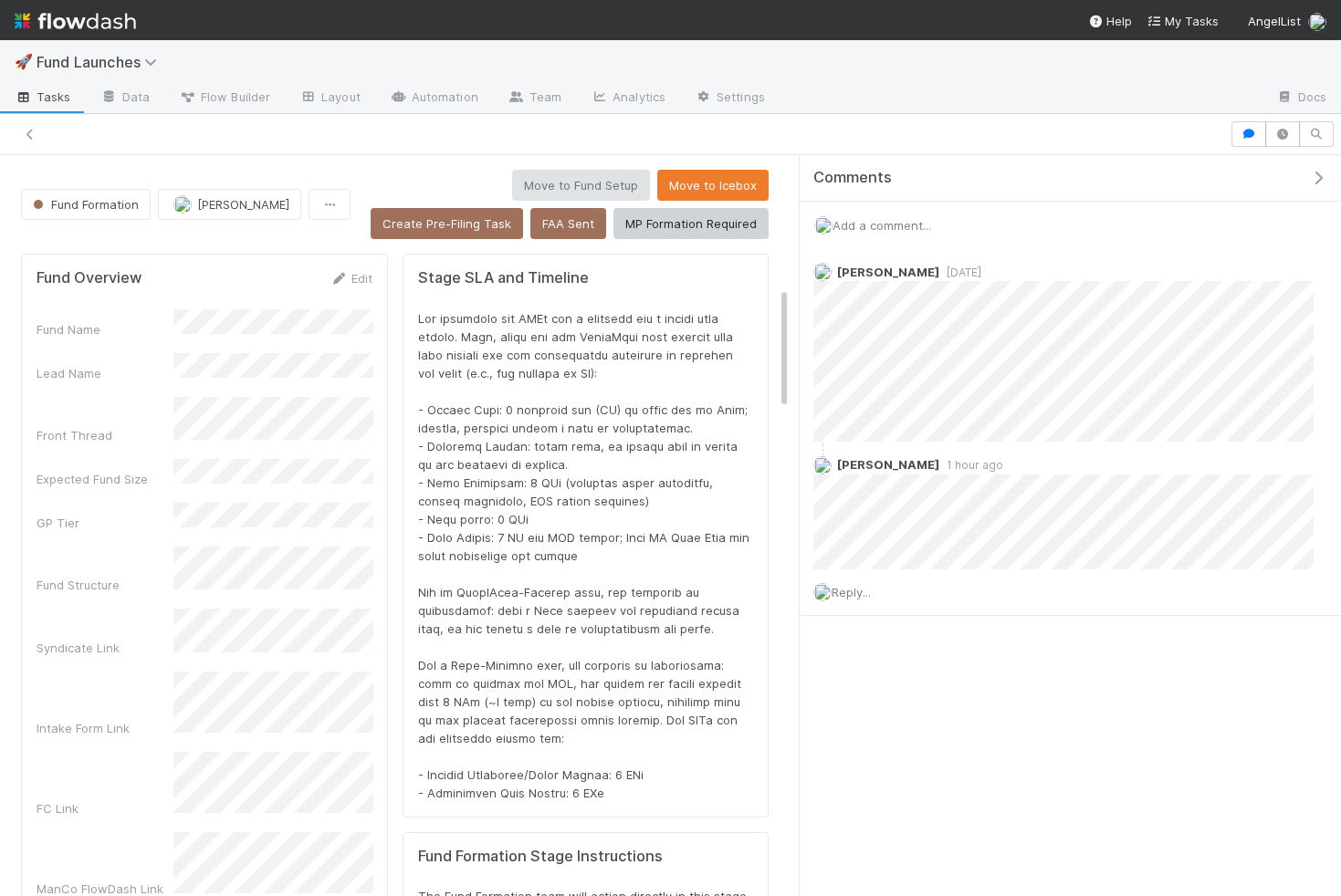
scroll to position [788, 0]
